Goal: Communication & Community: Answer question/provide support

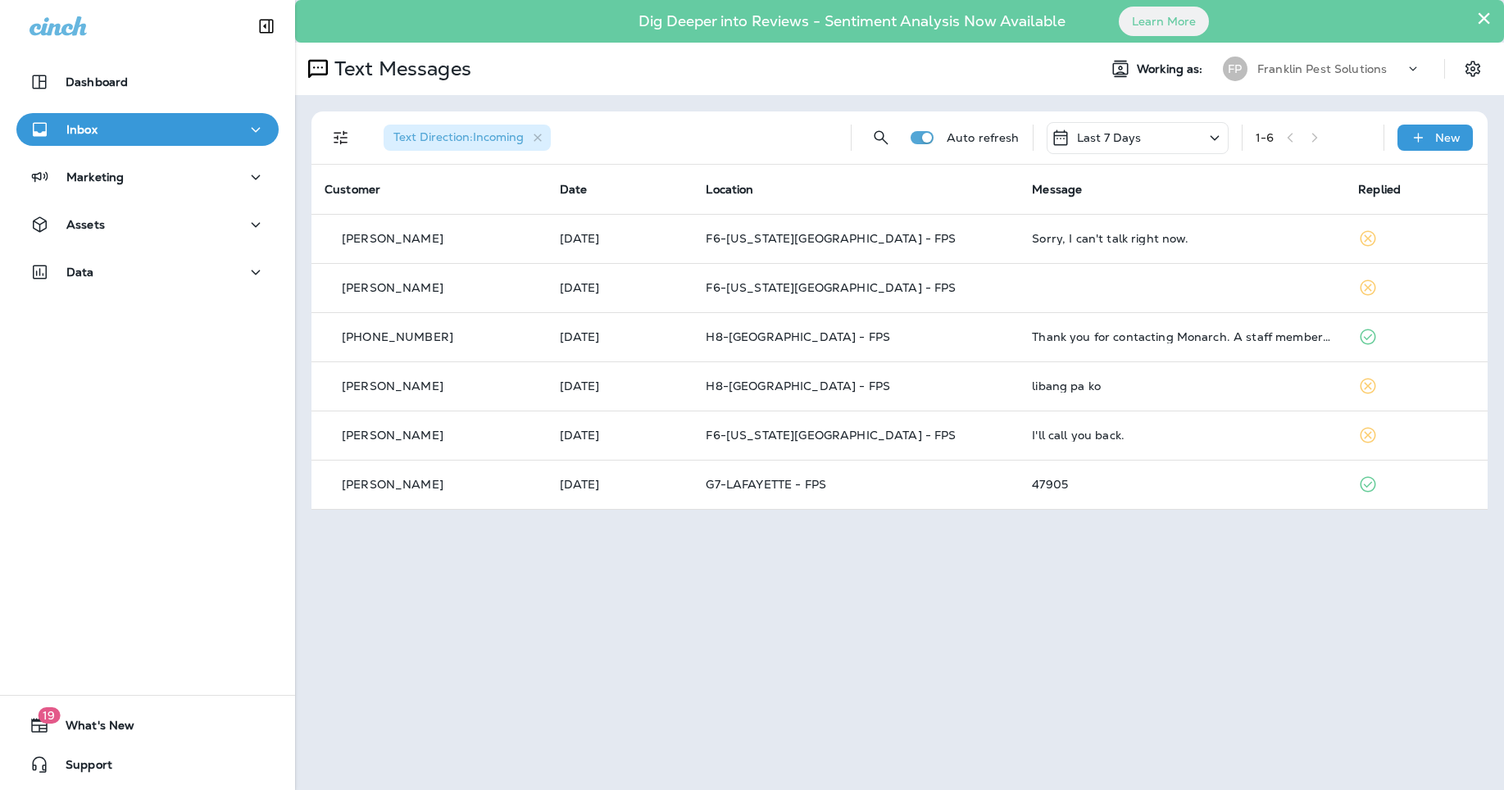
click at [1287, 63] on p "Franklin Pest Solutions" at bounding box center [1322, 68] width 130 height 13
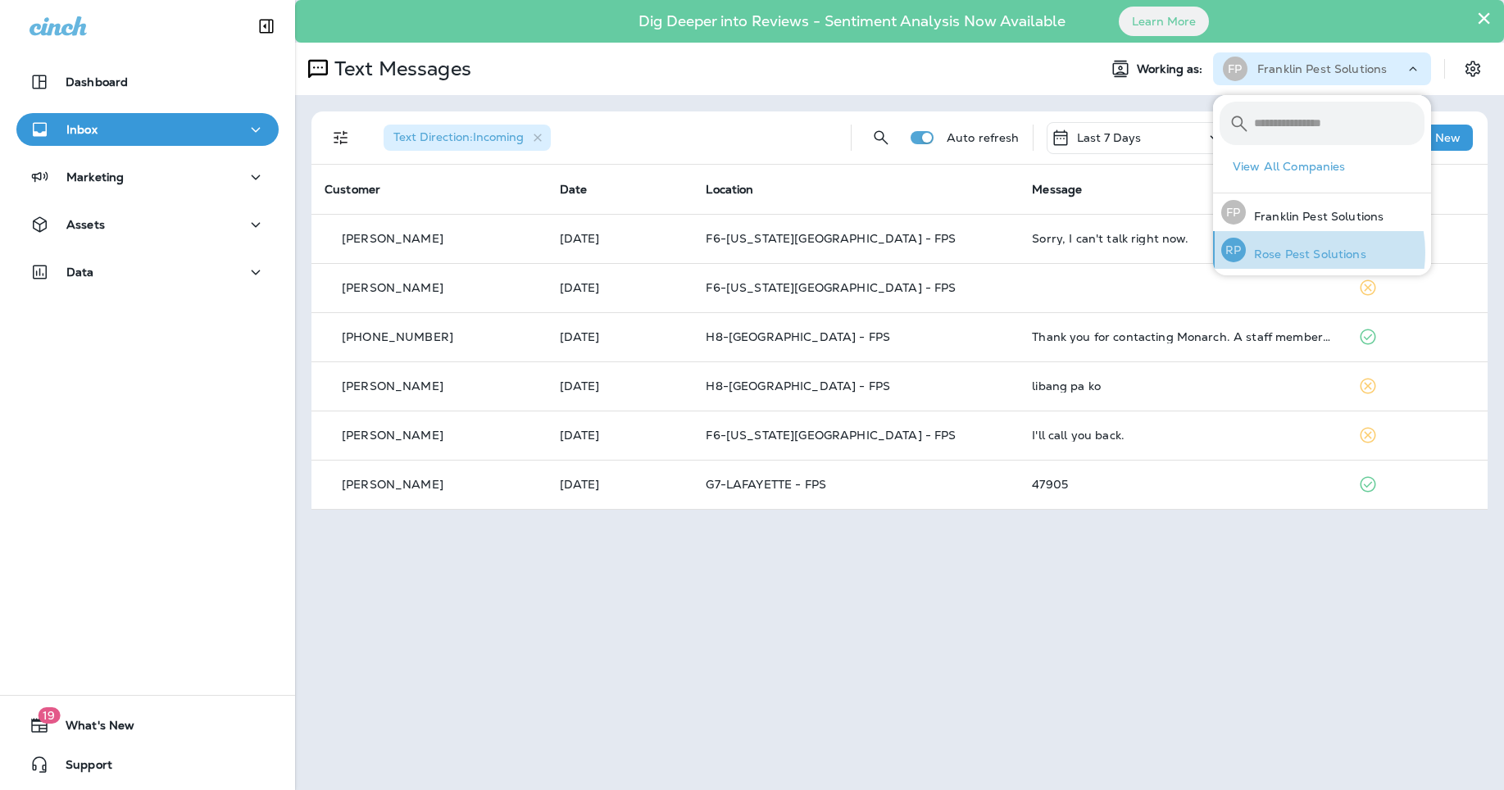
click at [1297, 252] on p "Rose Pest Solutions" at bounding box center [1306, 254] width 120 height 13
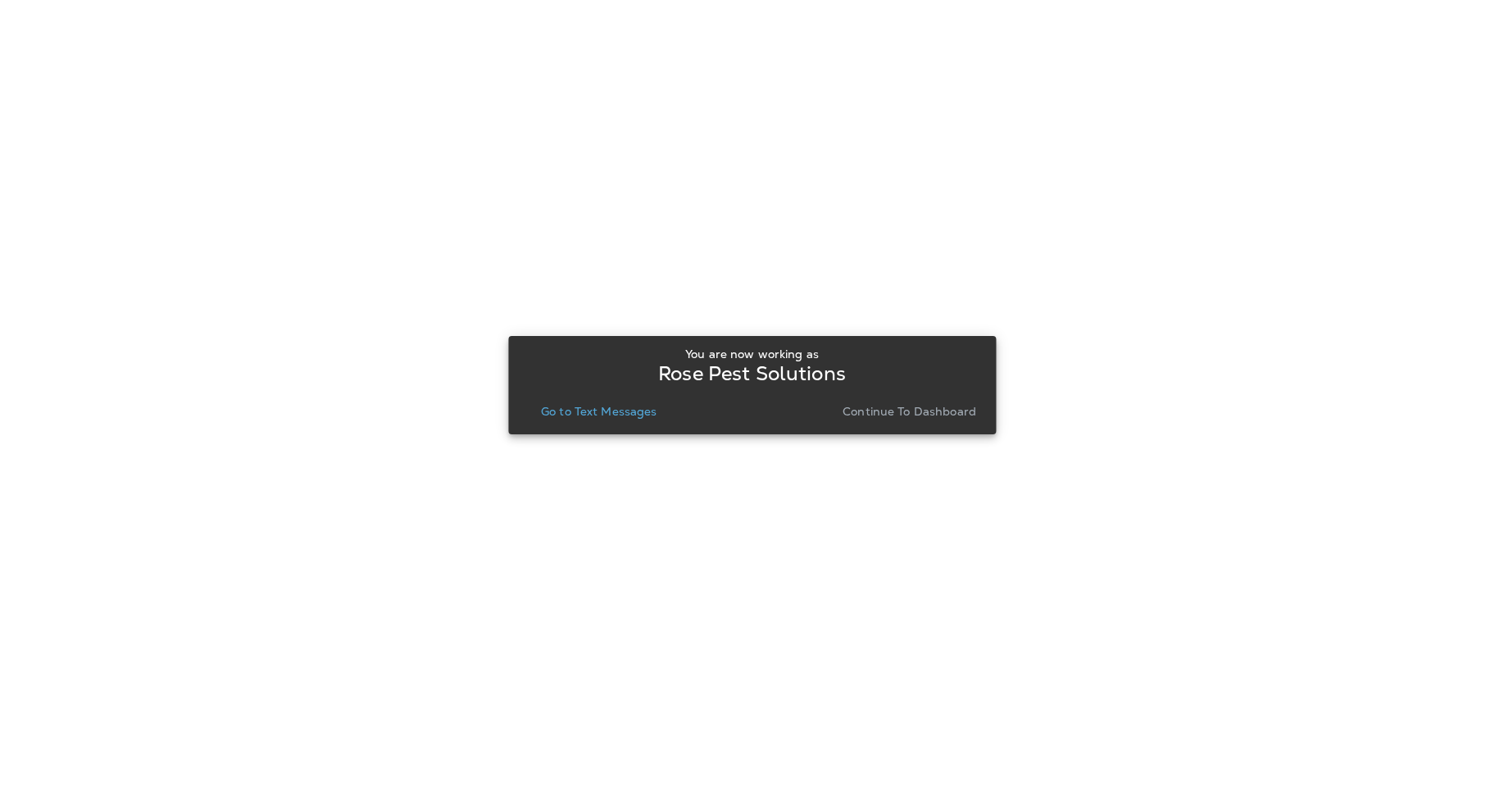
click at [633, 411] on p "Go to Text Messages" at bounding box center [599, 411] width 116 height 13
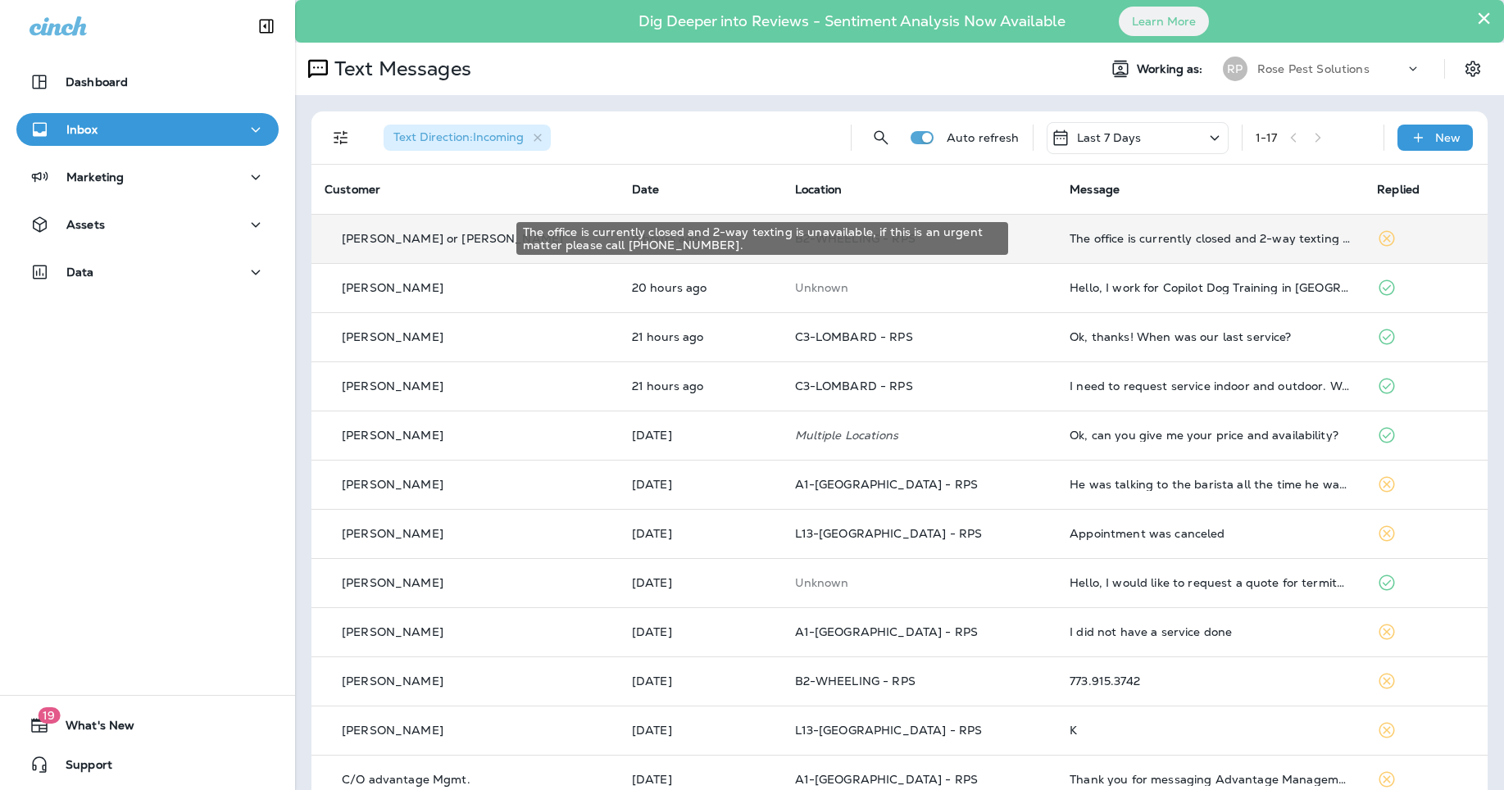
click at [1211, 239] on div "The office is currently closed and 2-way texting is unavailable, if this is an …" at bounding box center [1210, 238] width 281 height 13
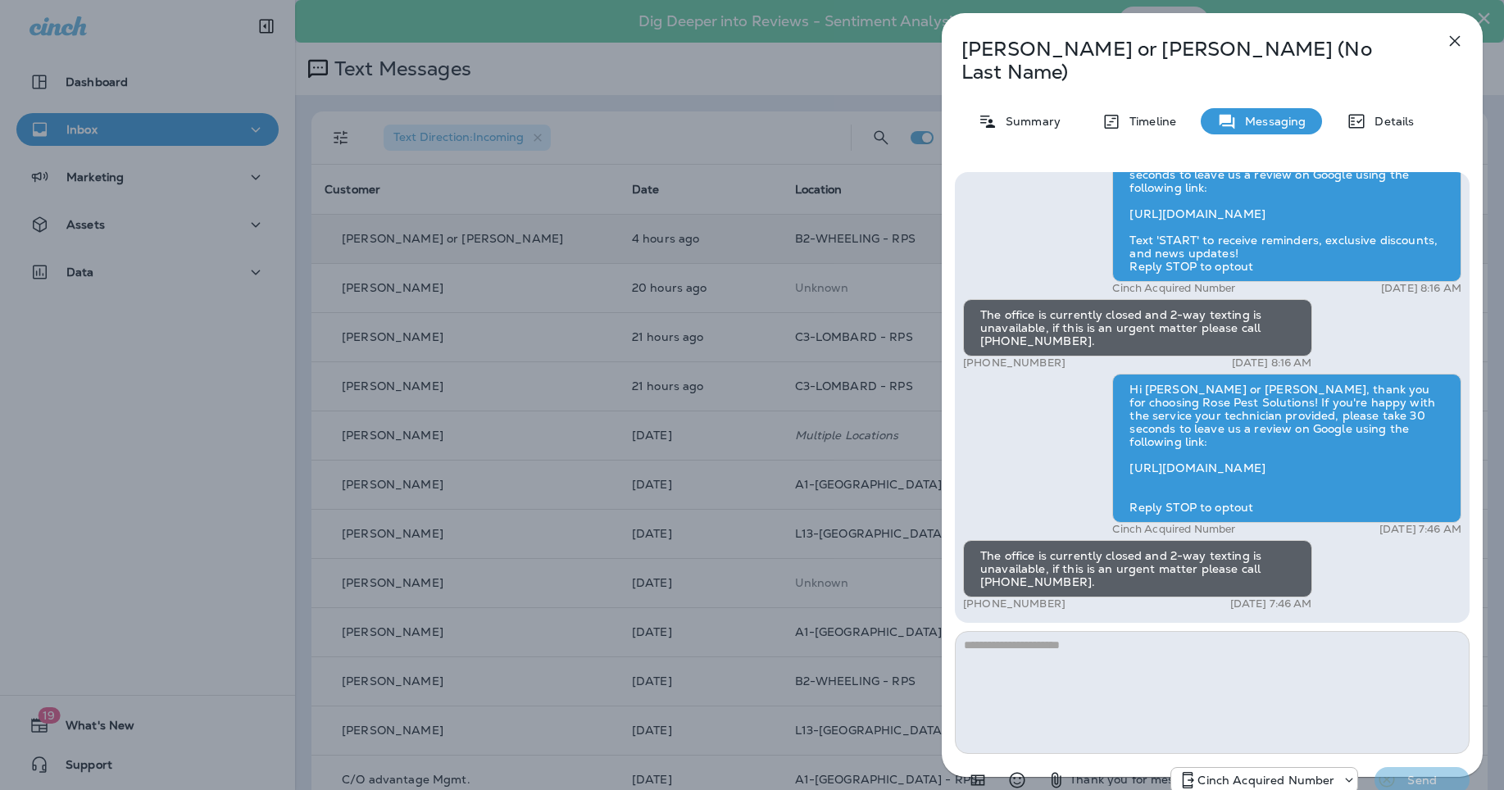
click at [1459, 34] on icon "button" at bounding box center [1455, 41] width 20 height 20
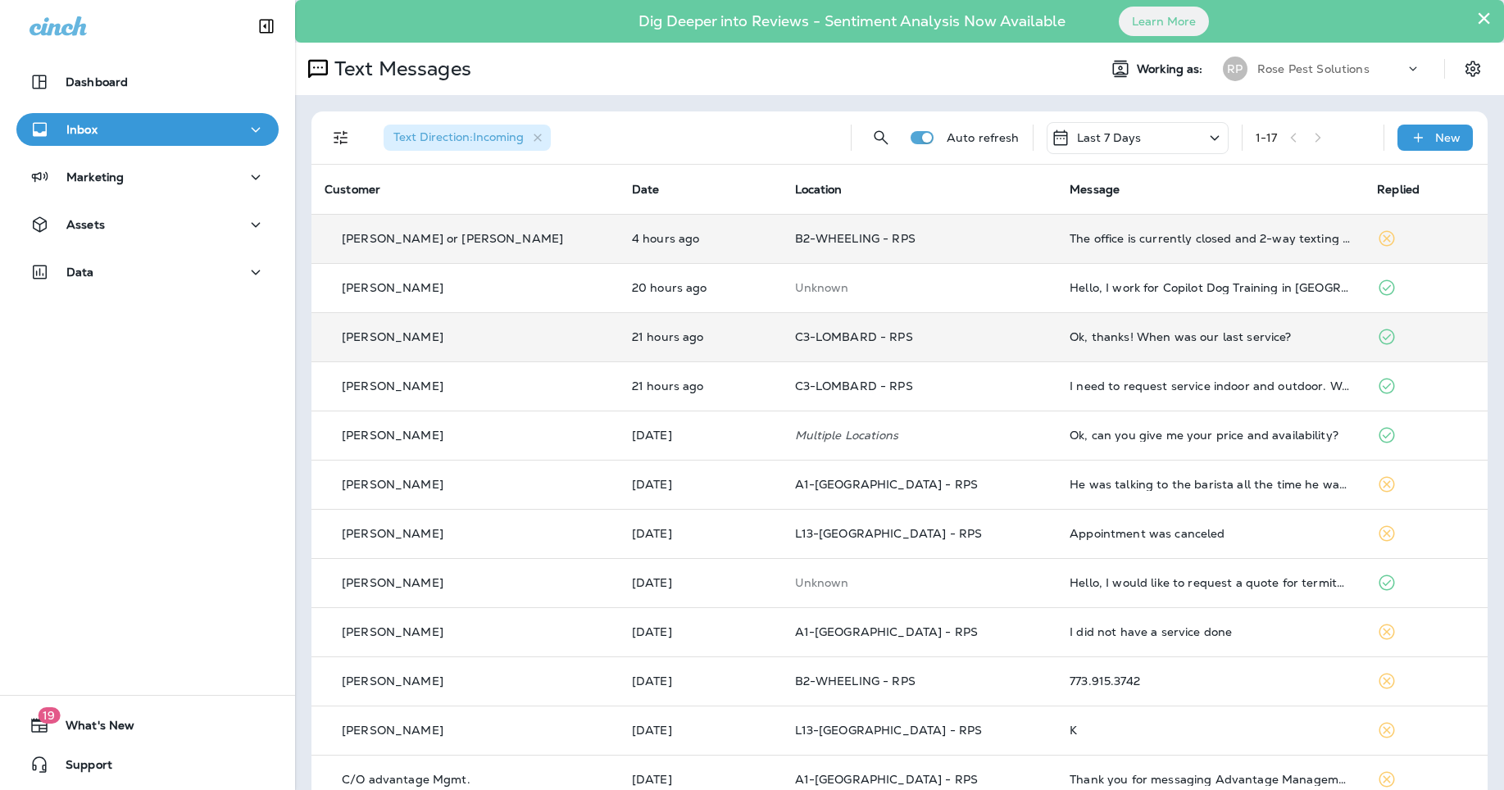
click at [1216, 339] on div "Ok, thanks! When was our last service?" at bounding box center [1210, 336] width 281 height 13
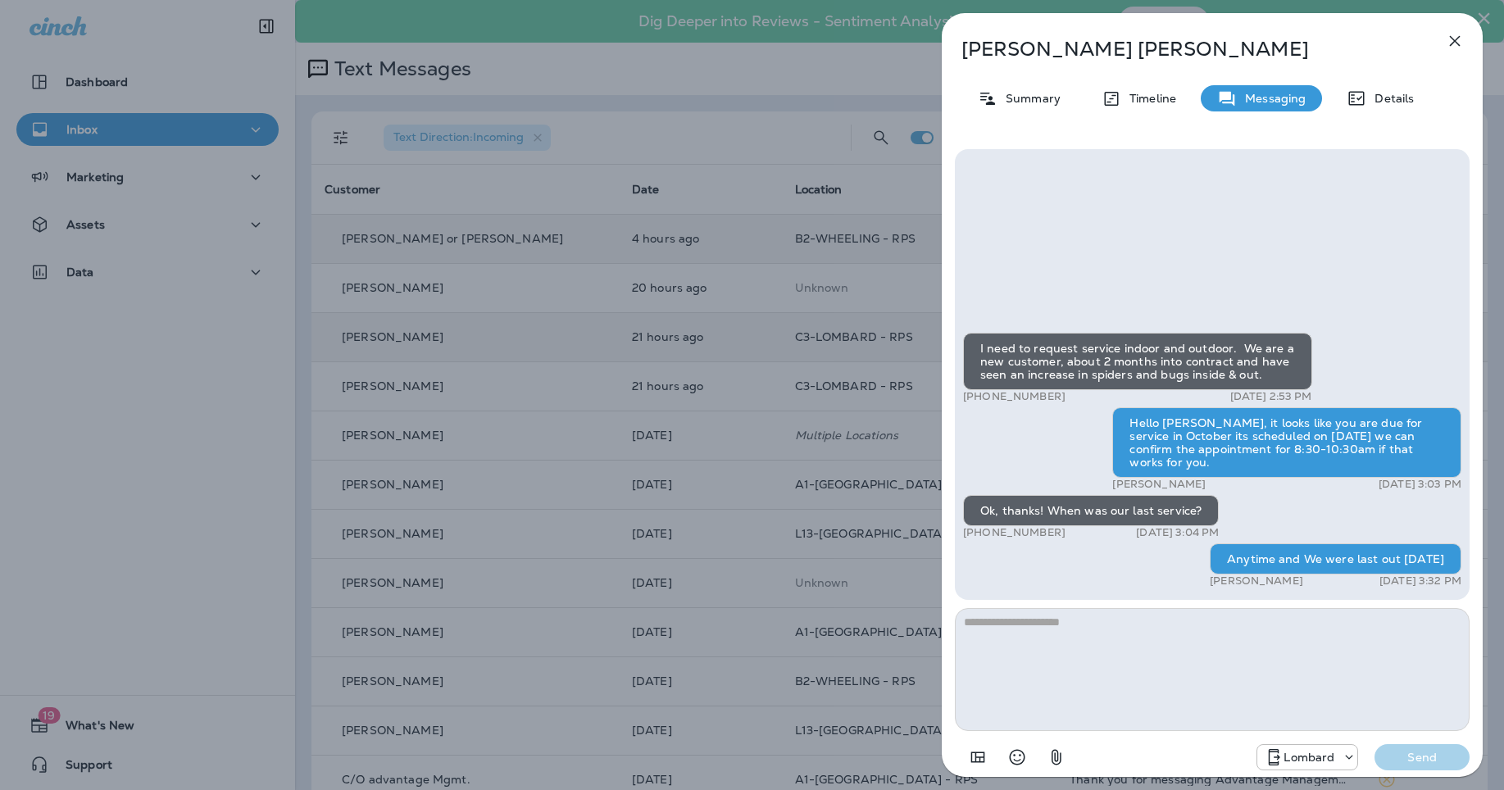
click at [1161, 694] on textarea at bounding box center [1212, 669] width 515 height 123
type textarea "**********"
click at [1429, 753] on p "Send" at bounding box center [1422, 757] width 69 height 15
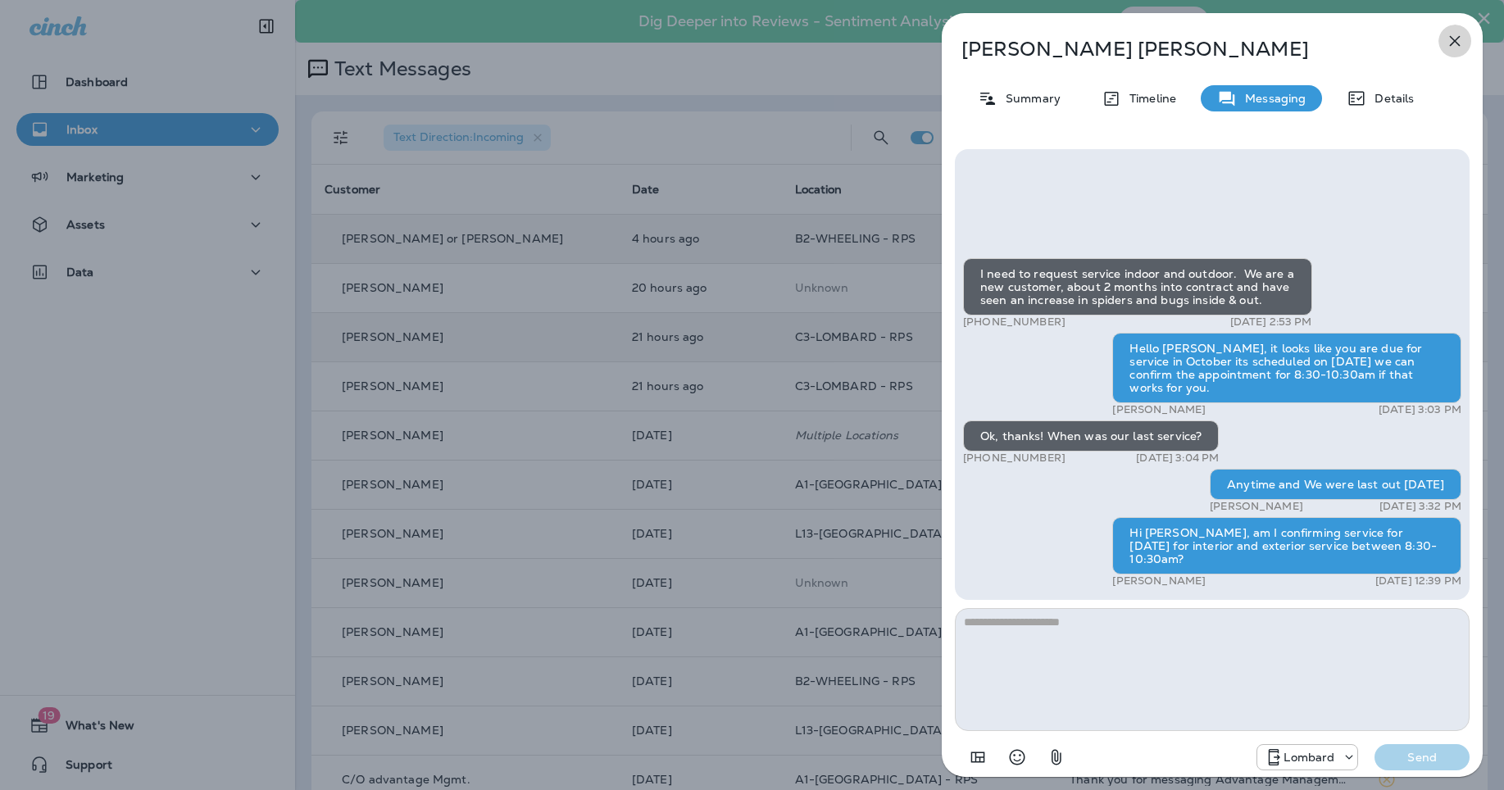
click at [1460, 38] on icon "button" at bounding box center [1455, 41] width 20 height 20
